Goal: Task Accomplishment & Management: Use online tool/utility

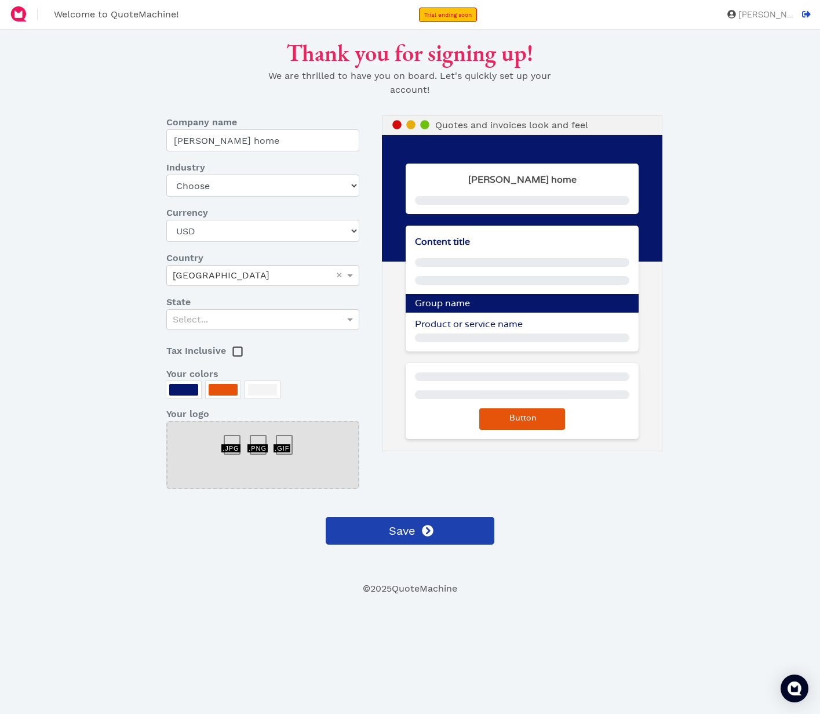
click at [402, 527] on span "Save" at bounding box center [401, 530] width 28 height 17
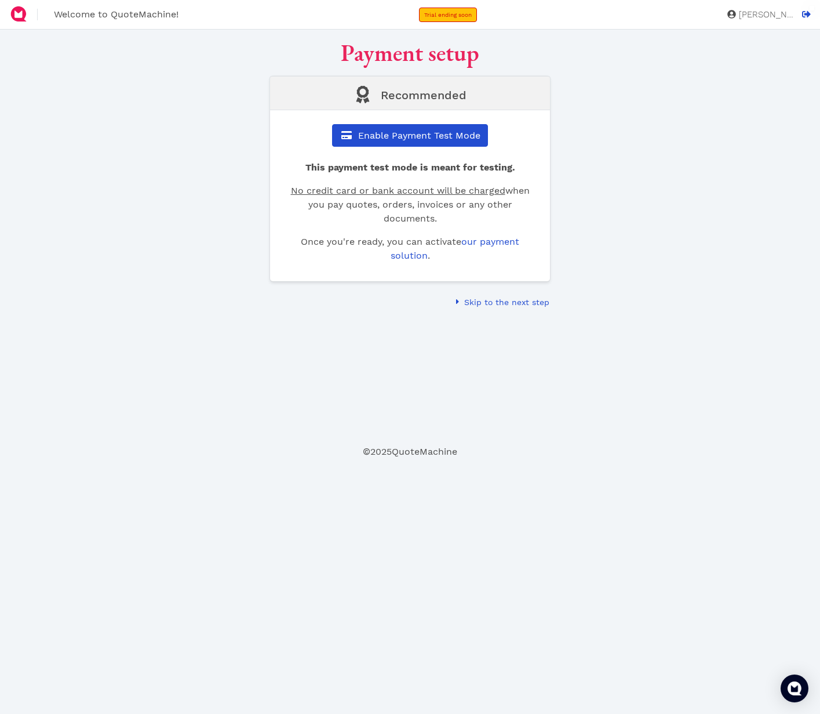
drag, startPoint x: 499, startPoint y: 300, endPoint x: 446, endPoint y: 299, distance: 53.3
click at [499, 300] on span "Skip to the next step" at bounding box center [506, 301] width 87 height 9
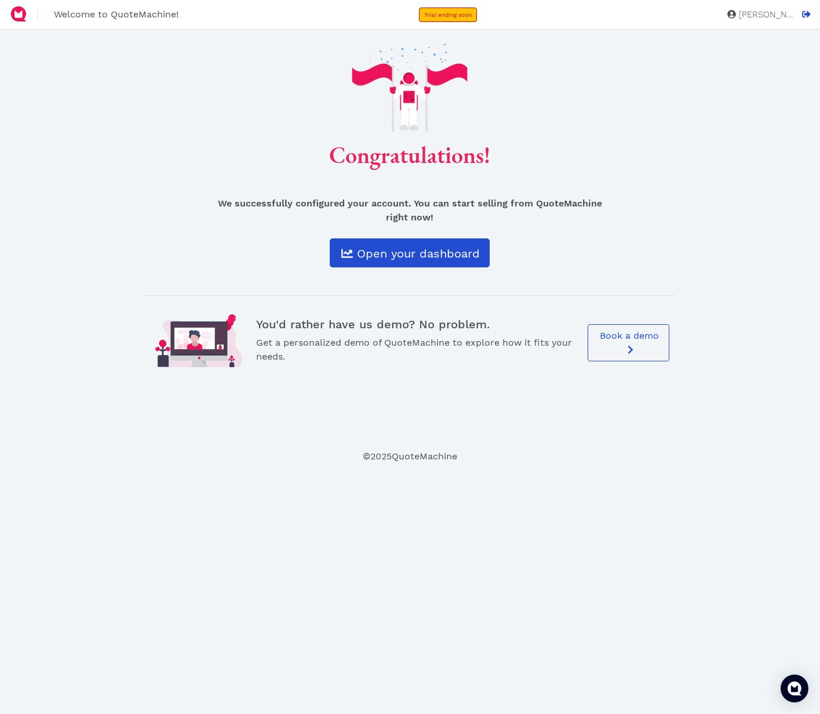
click at [381, 263] on link "Open your dashboard" at bounding box center [410, 252] width 160 height 29
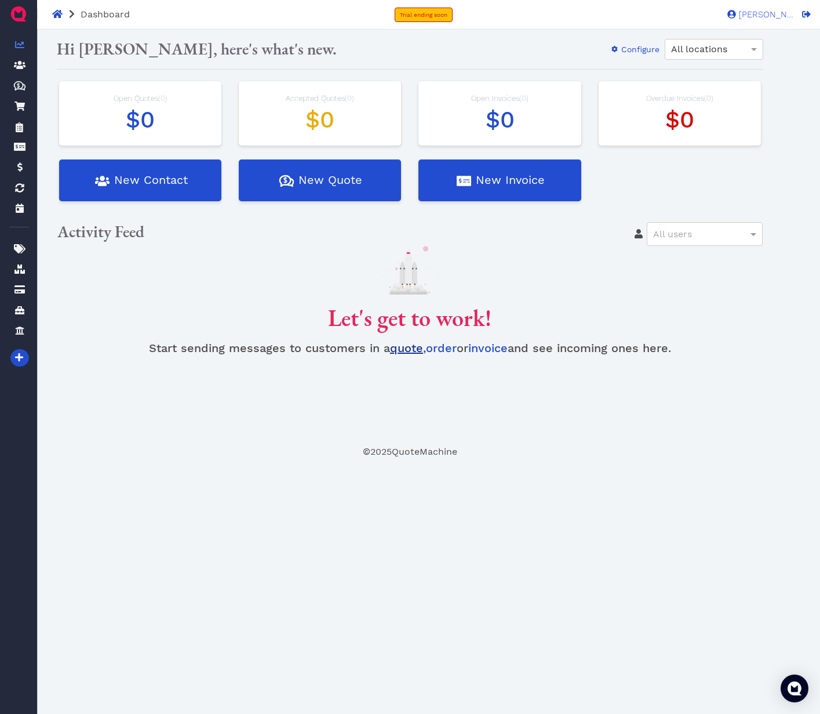
click at [408, 347] on link "quote" at bounding box center [406, 348] width 33 height 14
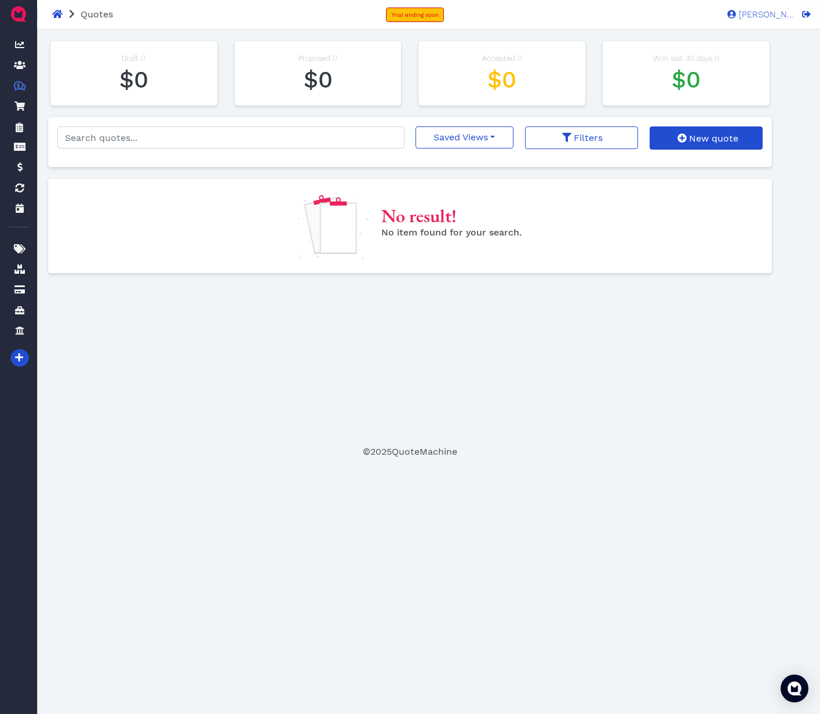
click at [286, 362] on div "Oops! × Draft 0 $0 Proposed 0 $0 Accepted 0 $0 Won last 30 days 0 $0 Saved View…" at bounding box center [410, 242] width 724 height 406
click at [53, 13] on icon at bounding box center [57, 13] width 10 height 9
